Goal: Task Accomplishment & Management: Manage account settings

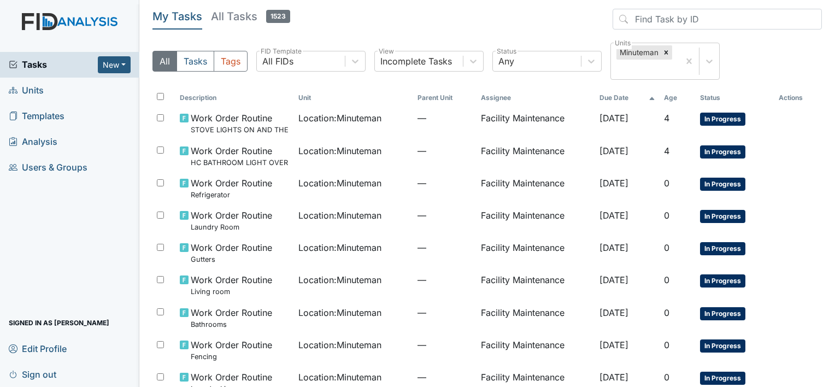
scroll to position [153, 0]
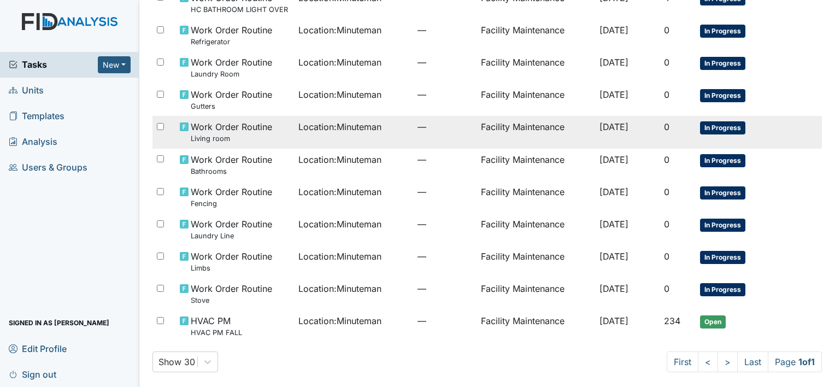
click at [224, 126] on span "Work Order Routine Living room" at bounding box center [231, 131] width 81 height 23
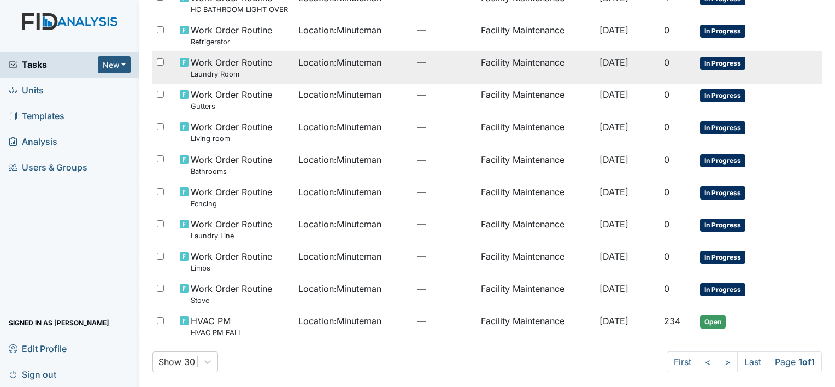
click at [214, 61] on span "Work Order Routine Laundry Room" at bounding box center [231, 67] width 81 height 23
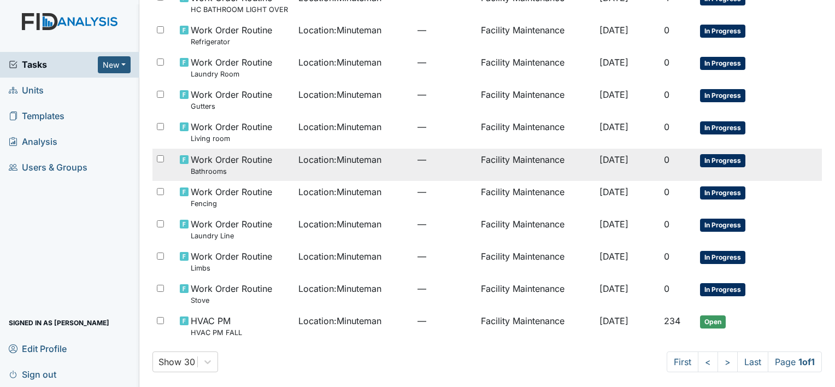
click at [225, 157] on span "Work Order Routine Bathrooms" at bounding box center [231, 164] width 81 height 23
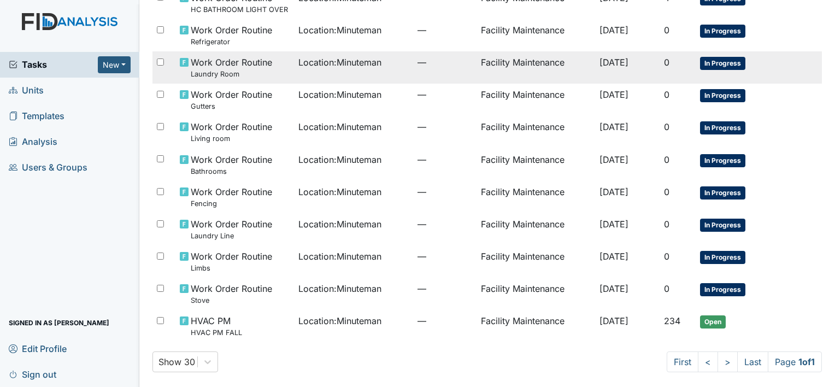
click at [228, 62] on span "Work Order Routine Laundry Room" at bounding box center [231, 67] width 81 height 23
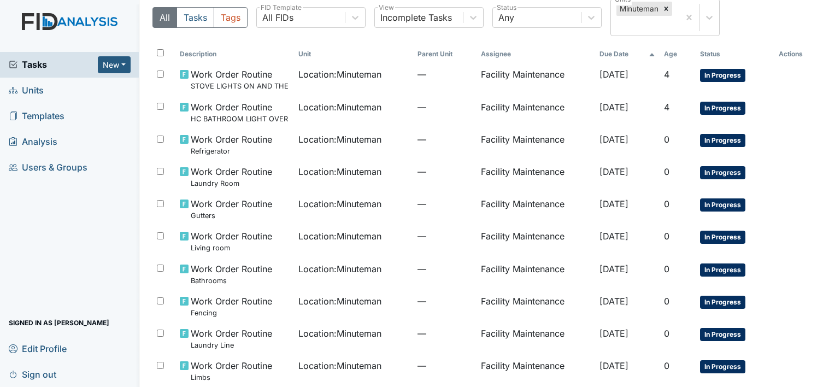
scroll to position [0, 0]
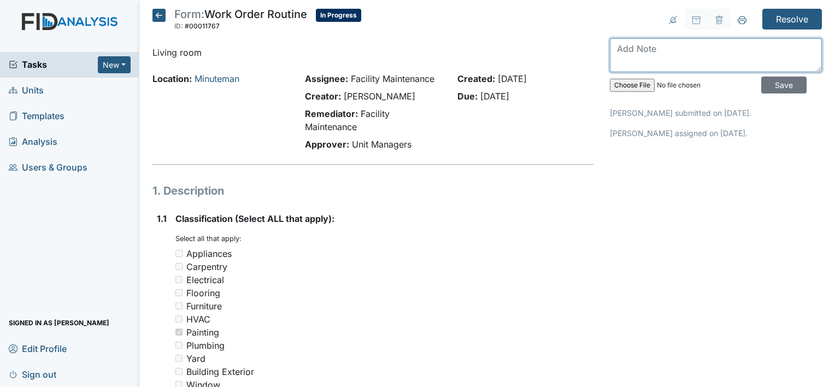
click at [622, 46] on textarea at bounding box center [716, 55] width 212 height 34
type textarea "l"
type textarea "living room is painted where it was needed"
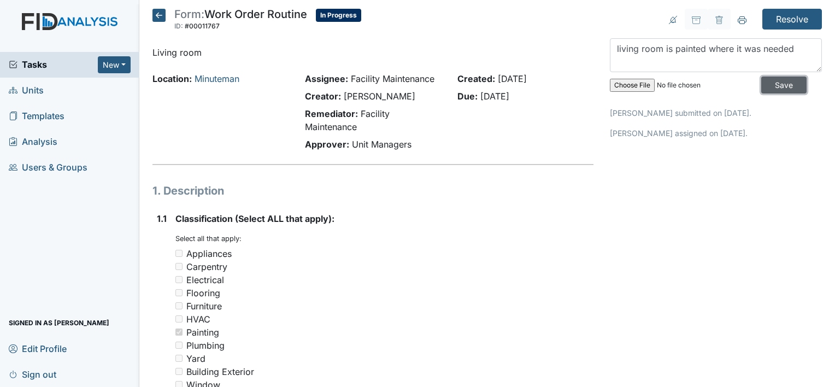
click at [766, 79] on input "Save" at bounding box center [783, 85] width 45 height 17
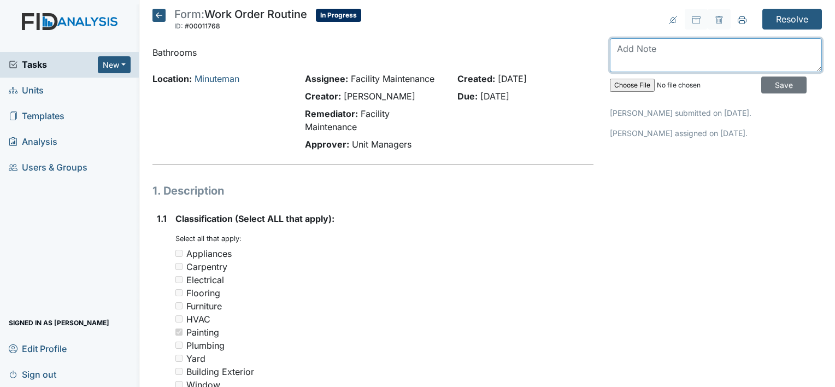
click at [621, 45] on textarea at bounding box center [716, 55] width 212 height 34
type textarea "bathroom is painted where it is needed"
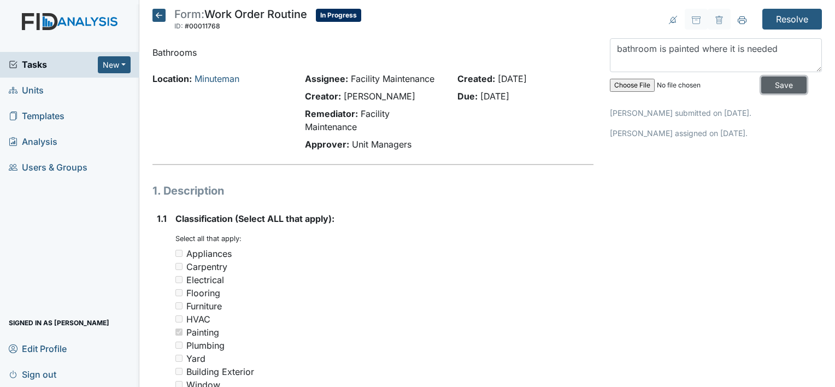
click at [768, 83] on input "Save" at bounding box center [783, 85] width 45 height 17
